Goal: Task Accomplishment & Management: Manage account settings

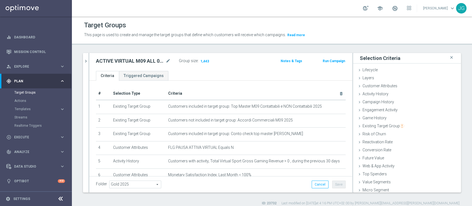
scroll to position [10, 0]
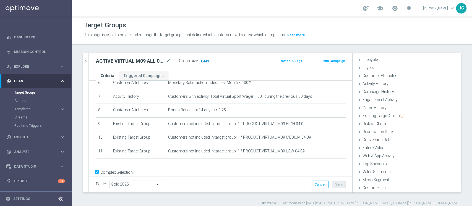
click at [206, 60] on span "1,443" at bounding box center [205, 61] width 10 height 5
click at [86, 57] on button "chevron_right" at bounding box center [86, 61] width 6 height 16
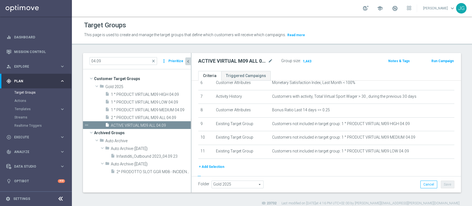
scroll to position [21, 0]
click at [117, 63] on input "04.09" at bounding box center [123, 61] width 67 height 8
type input "0"
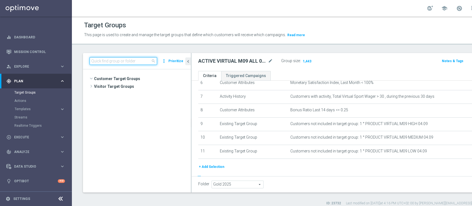
scroll to position [16398, 0]
click at [117, 63] on input at bounding box center [123, 61] width 67 height 8
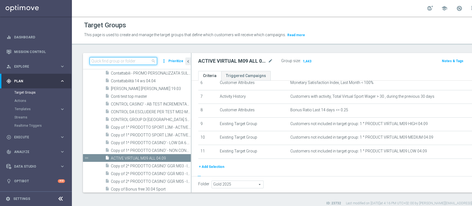
click at [112, 61] on input at bounding box center [123, 61] width 67 height 8
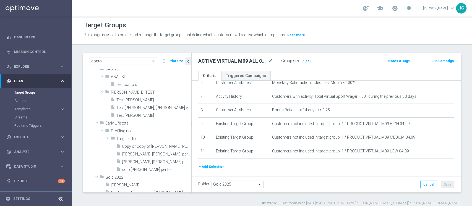
scroll to position [0, 0]
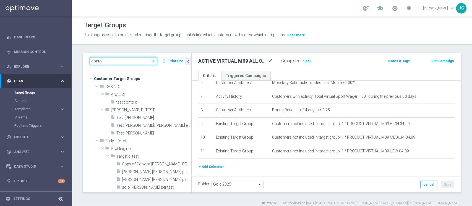
click at [122, 60] on input "conto" at bounding box center [123, 61] width 67 height 8
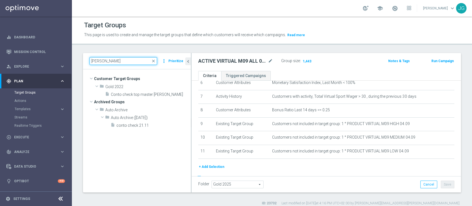
type input "[PERSON_NAME]"
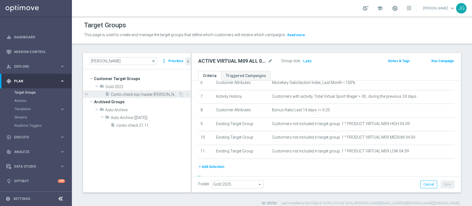
click at [143, 91] on div "insert_drive_file Conto check top master [PERSON_NAME]" at bounding box center [141, 94] width 73 height 8
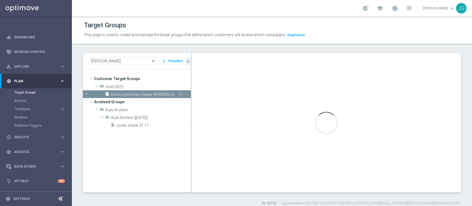
checkbox input "false"
type input "Gold 2022"
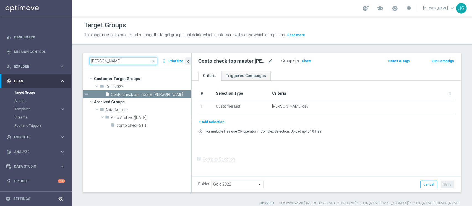
click at [114, 60] on input "[PERSON_NAME]" at bounding box center [123, 61] width 67 height 8
type input "c"
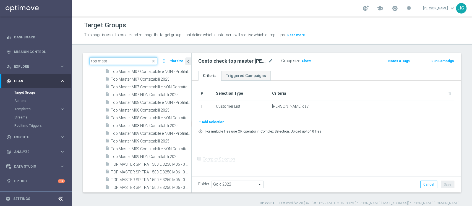
scroll to position [93, 0]
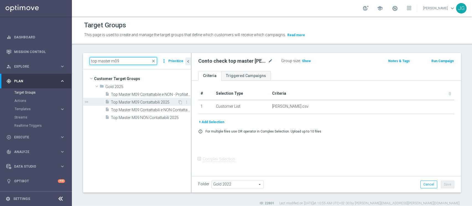
type input "top master m09"
click at [142, 102] on span "Top Master M09 Contattabili 2025" at bounding box center [144, 102] width 67 height 5
checkbox input "true"
type input "Gold 2025"
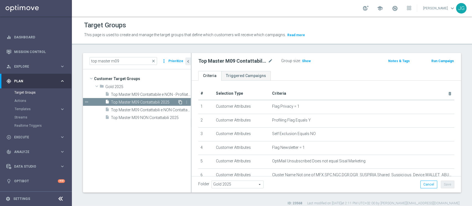
click at [181, 101] on icon "content_copy" at bounding box center [180, 102] width 4 height 4
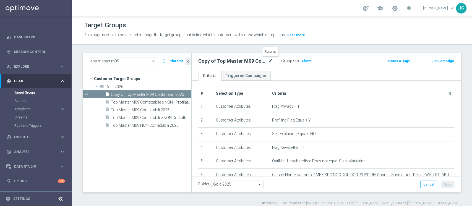
click at [271, 61] on icon "mode_edit" at bounding box center [270, 61] width 5 height 7
type input "check conto 03.09"
click at [347, 66] on div "check conto 03.09 Group size : Show Notes & Tags Run Campaign" at bounding box center [326, 62] width 269 height 18
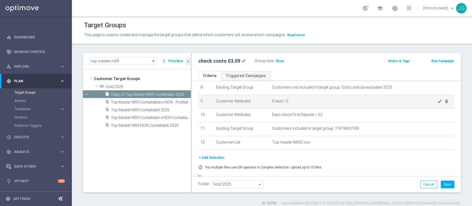
scroll to position [115, 0]
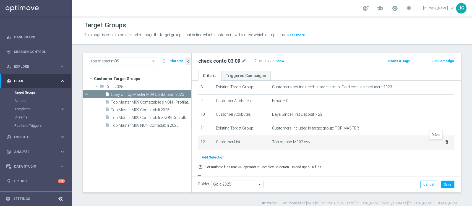
click at [445, 143] on icon "delete_forever" at bounding box center [447, 142] width 4 height 4
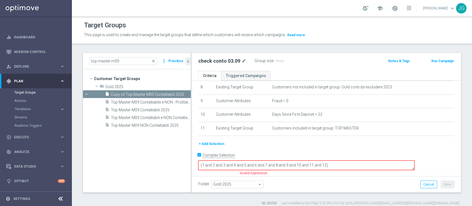
scroll to position [108, 0]
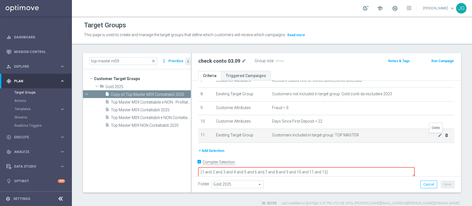
click at [444, 136] on icon "delete_forever" at bounding box center [446, 135] width 4 height 4
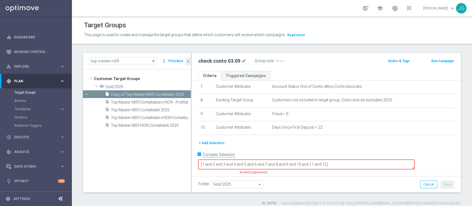
scroll to position [95, 0]
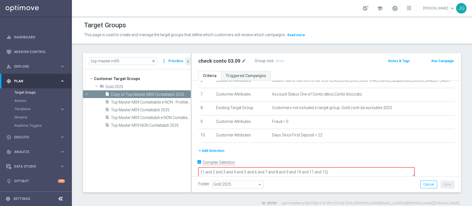
click at [218, 150] on button "+ Add Selection" at bounding box center [211, 151] width 27 height 6
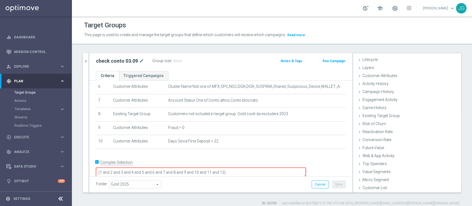
scroll to position [10, 0]
click at [357, 185] on div "Customer List done" at bounding box center [407, 188] width 108 height 8
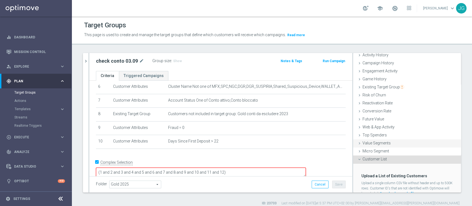
scroll to position [60, 0]
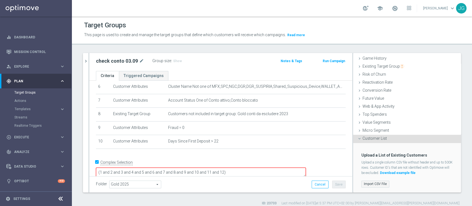
click at [367, 184] on label "Import CSV File" at bounding box center [375, 184] width 28 height 7
click at [0, 0] on input "Import CSV File" at bounding box center [0, 0] width 0 height 0
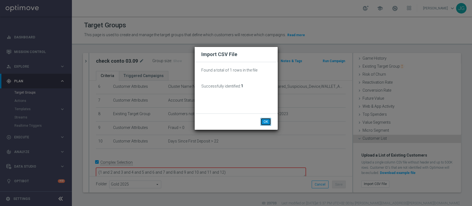
click at [266, 123] on button "OK" at bounding box center [265, 122] width 11 height 8
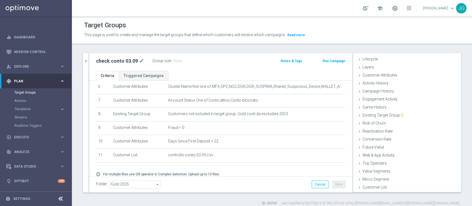
scroll to position [10, 0]
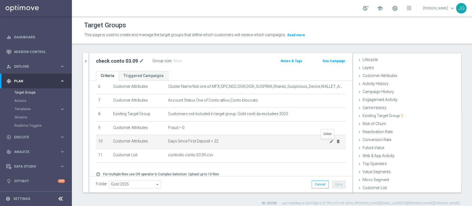
click at [336, 143] on icon "delete_forever" at bounding box center [338, 141] width 4 height 4
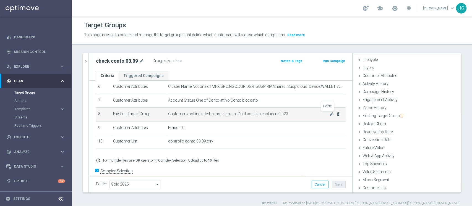
click at [336, 114] on icon "delete_forever" at bounding box center [338, 114] width 4 height 4
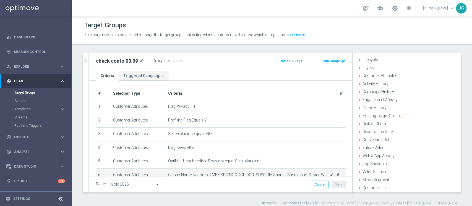
scroll to position [83, 0]
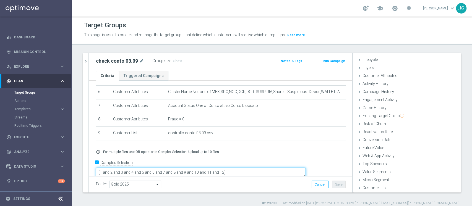
click at [261, 168] on textarea "(1 and 2 and 3 and 4 and 5 and 6 and 7 and 8 and 9 and 10 and 11 and 12)" at bounding box center [201, 173] width 210 height 10
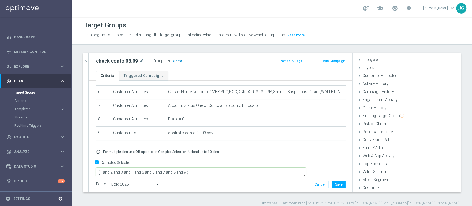
type textarea "(1 and 2 and 3 and 4 and 5 and 6 and 7 and 8 and 9 )"
click at [177, 59] on span "Show" at bounding box center [177, 61] width 9 height 4
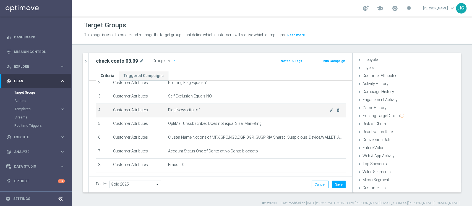
scroll to position [83, 0]
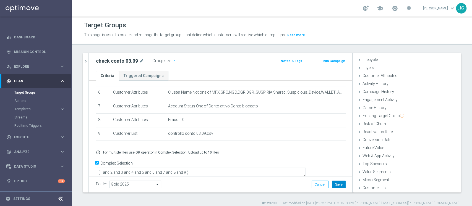
click at [334, 185] on button "Save" at bounding box center [339, 185] width 14 height 8
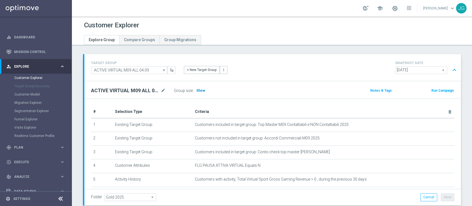
click at [200, 92] on span "Show" at bounding box center [200, 91] width 9 height 4
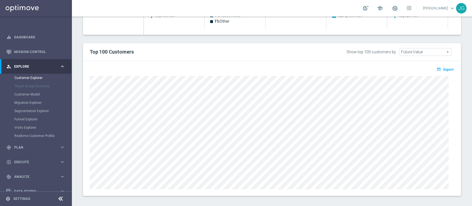
scroll to position [316, 0]
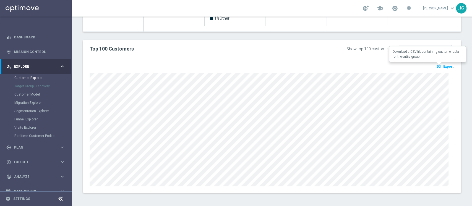
click at [443, 68] on span "Export" at bounding box center [448, 67] width 10 height 4
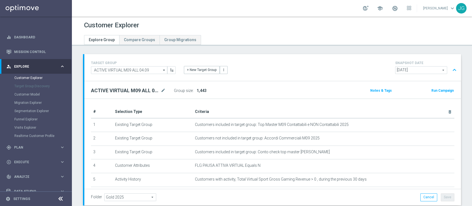
scroll to position [316, 0]
